Goal: Task Accomplishment & Management: Manage account settings

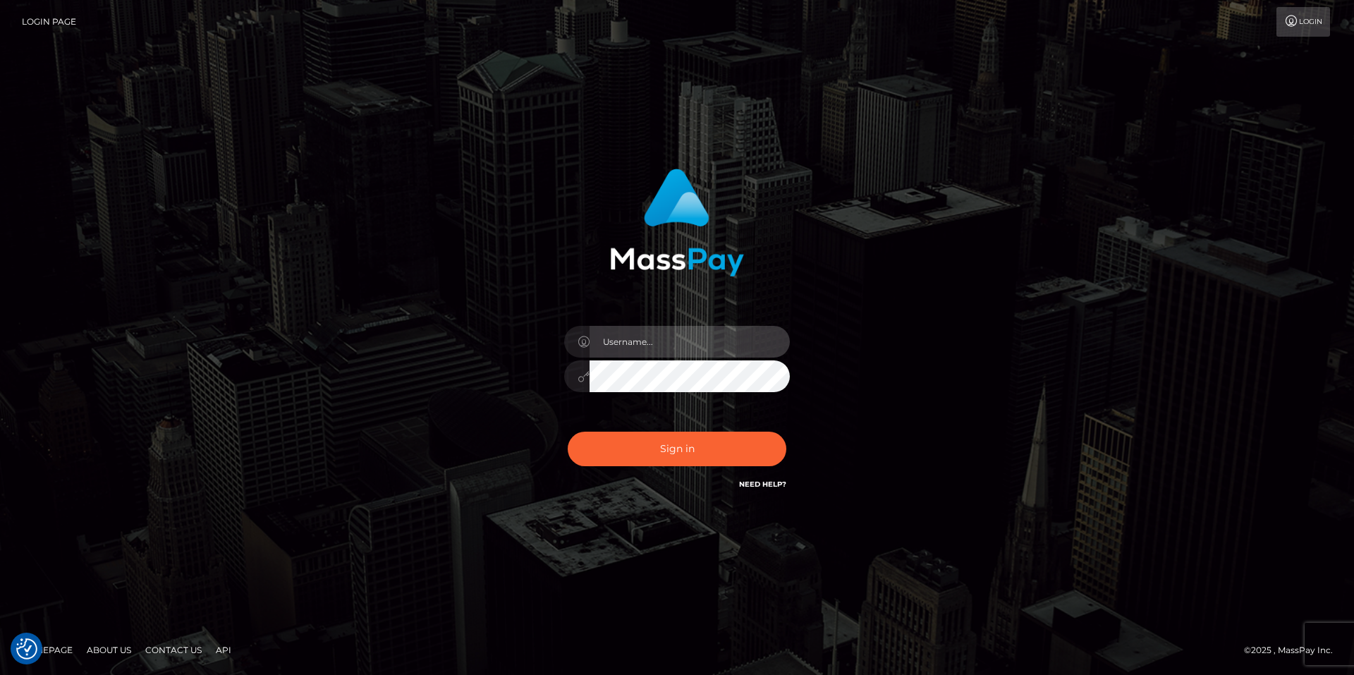
click at [695, 339] on input "text" at bounding box center [690, 342] width 200 height 32
click at [0, 674] on com-1password-button at bounding box center [0, 675] width 0 height 0
type input "smiley.throne"
drag, startPoint x: 629, startPoint y: 335, endPoint x: 626, endPoint y: 346, distance: 10.9
click at [628, 335] on input "text" at bounding box center [690, 342] width 200 height 32
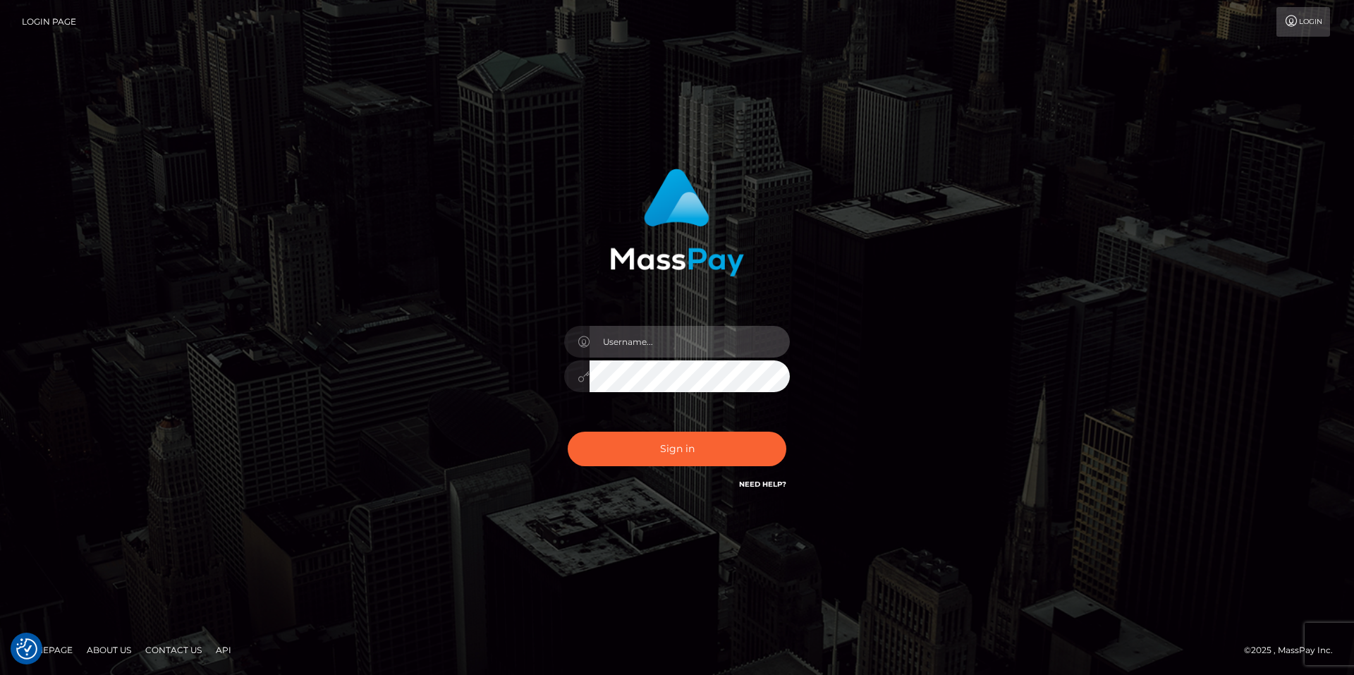
type input "smiley.throne"
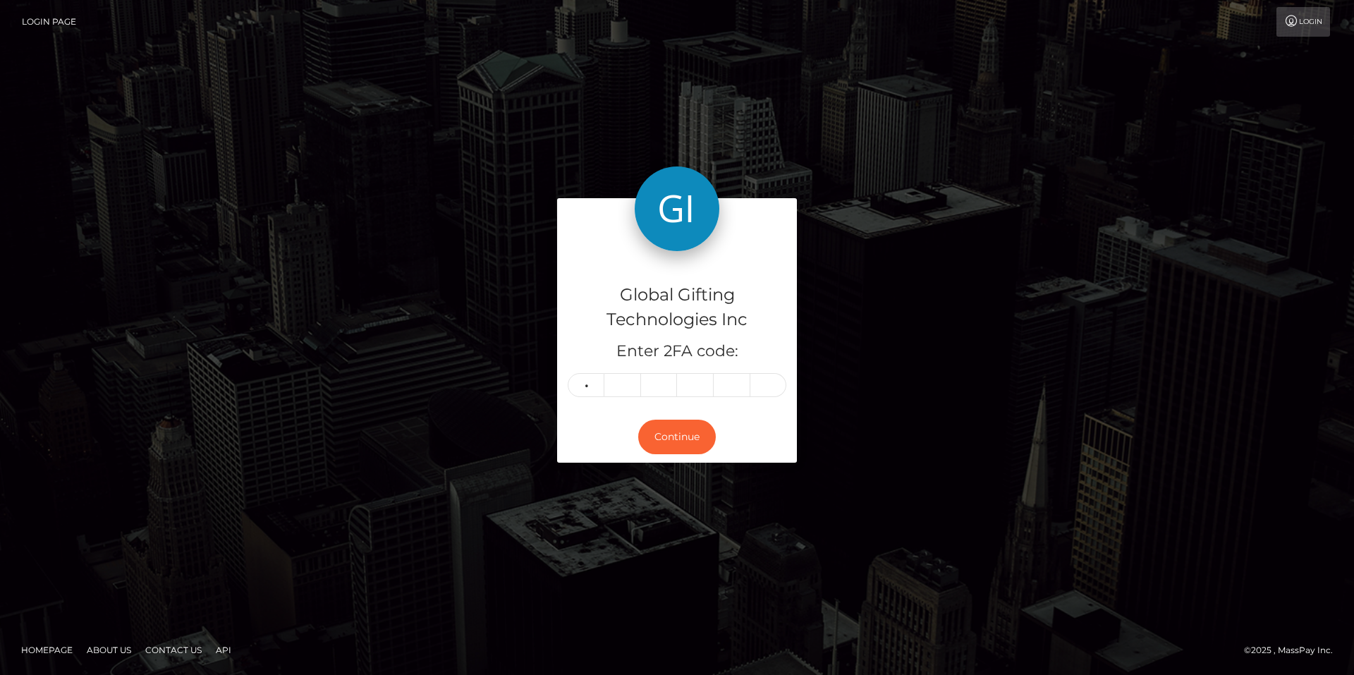
type input "9"
type input "7"
type input "5"
type input "0"
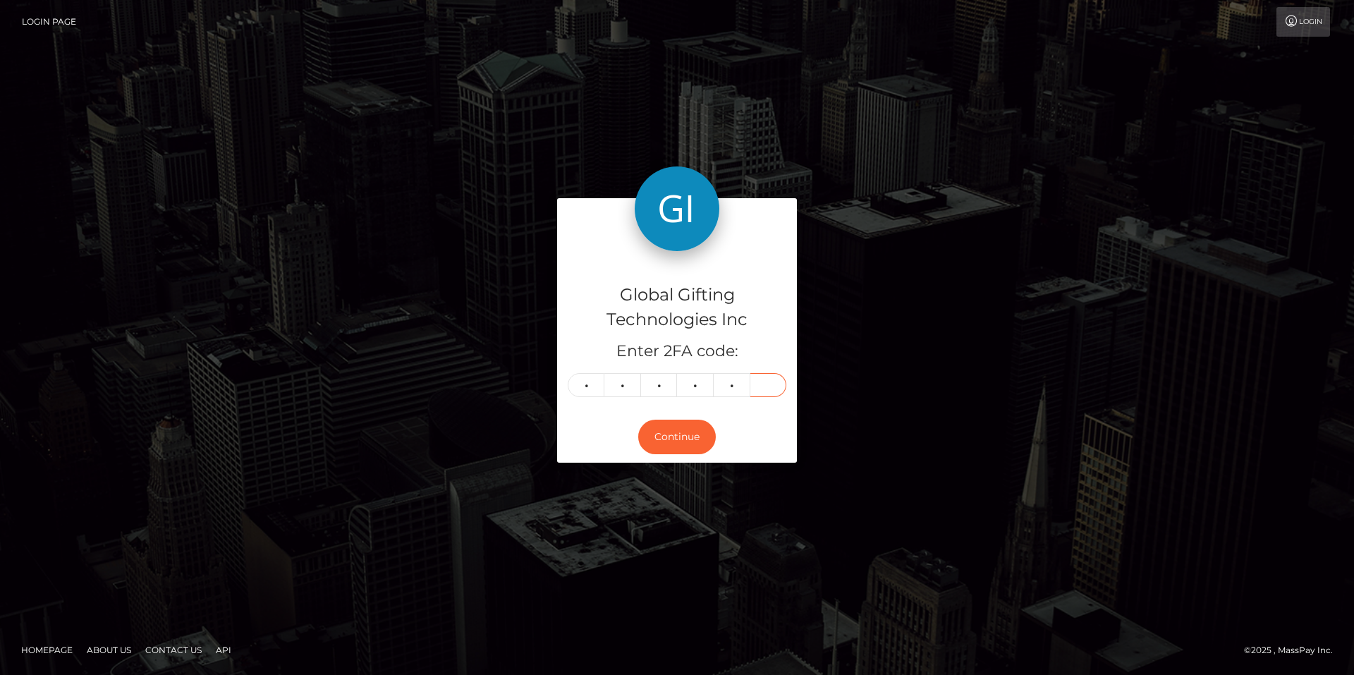
type input "0"
